Goal: Task Accomplishment & Management: Use online tool/utility

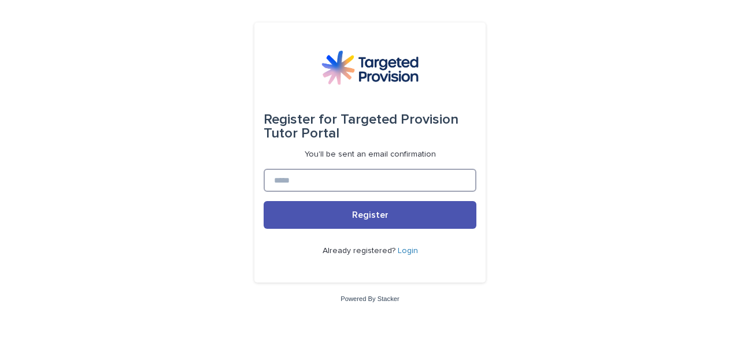
click at [299, 187] on input at bounding box center [370, 180] width 213 height 23
click at [408, 249] on link "Login" at bounding box center [408, 251] width 20 height 8
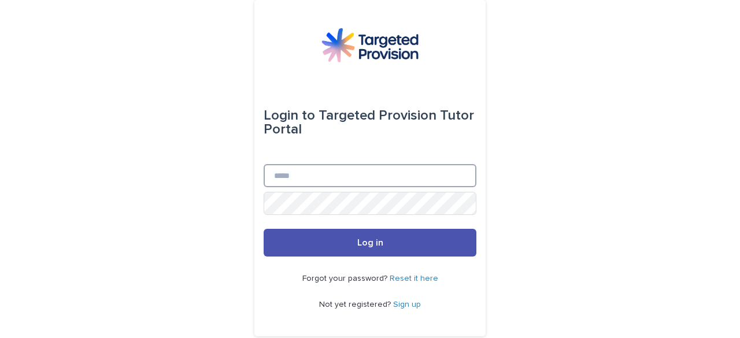
type input "**********"
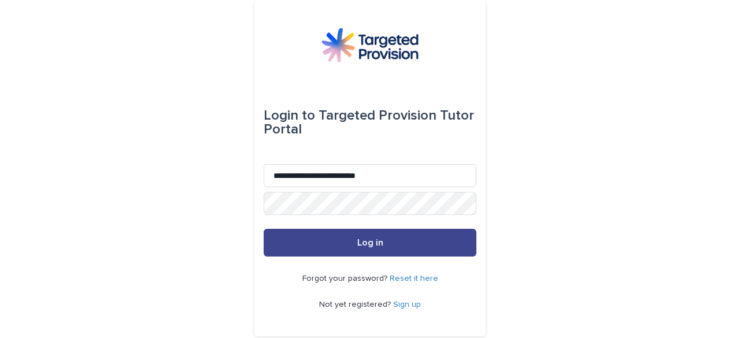
click at [381, 243] on button "Log in" at bounding box center [370, 243] width 213 height 28
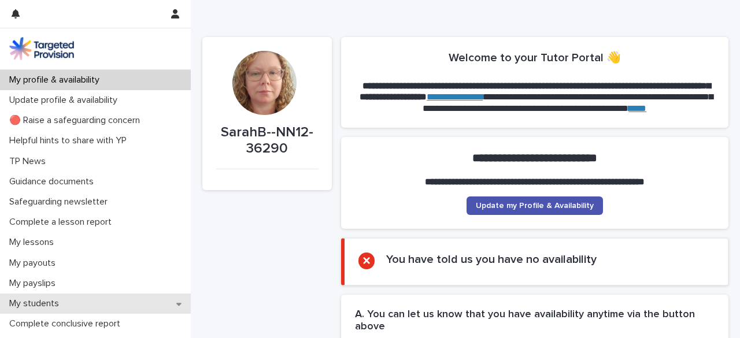
click at [176, 303] on icon at bounding box center [178, 304] width 5 height 3
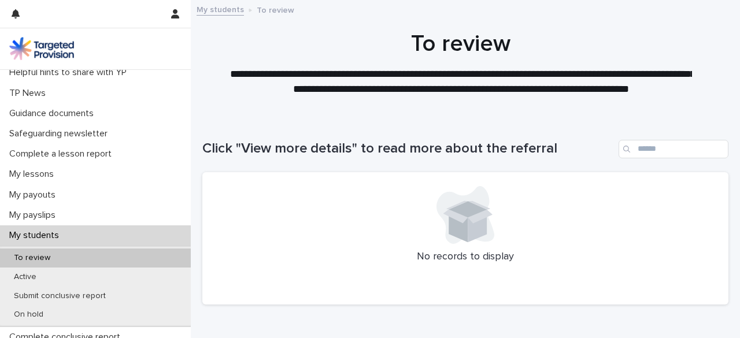
scroll to position [97, 0]
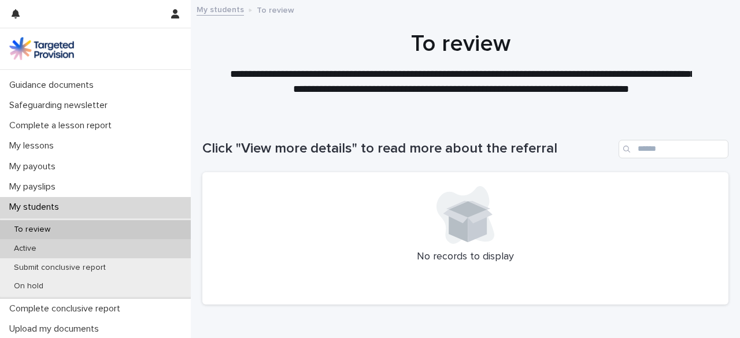
click at [75, 246] on div "Active" at bounding box center [95, 248] width 191 height 19
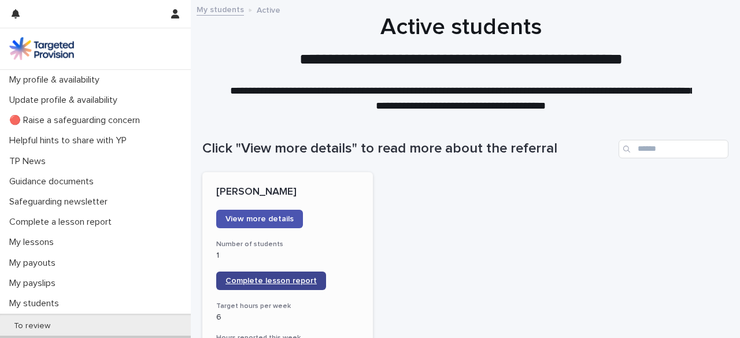
click at [259, 279] on span "Complete lesson report" at bounding box center [270, 281] width 91 height 8
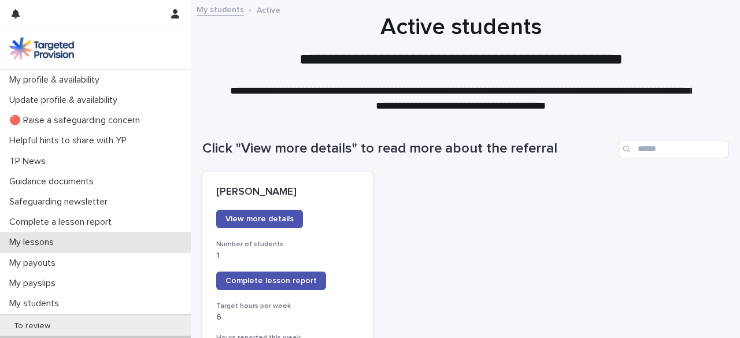
click at [80, 240] on div "My lessons" at bounding box center [95, 242] width 191 height 20
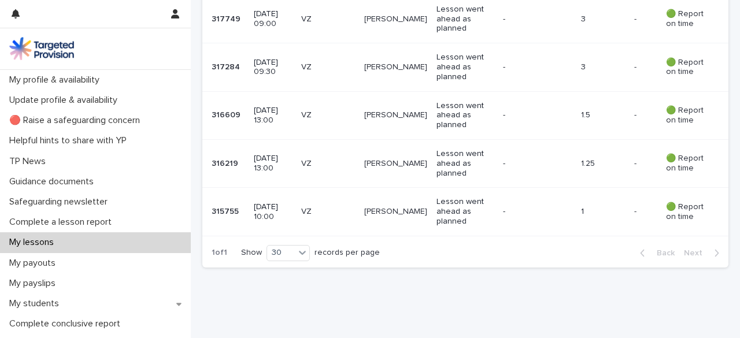
scroll to position [409, 0]
